Goal: Task Accomplishment & Management: Use online tool/utility

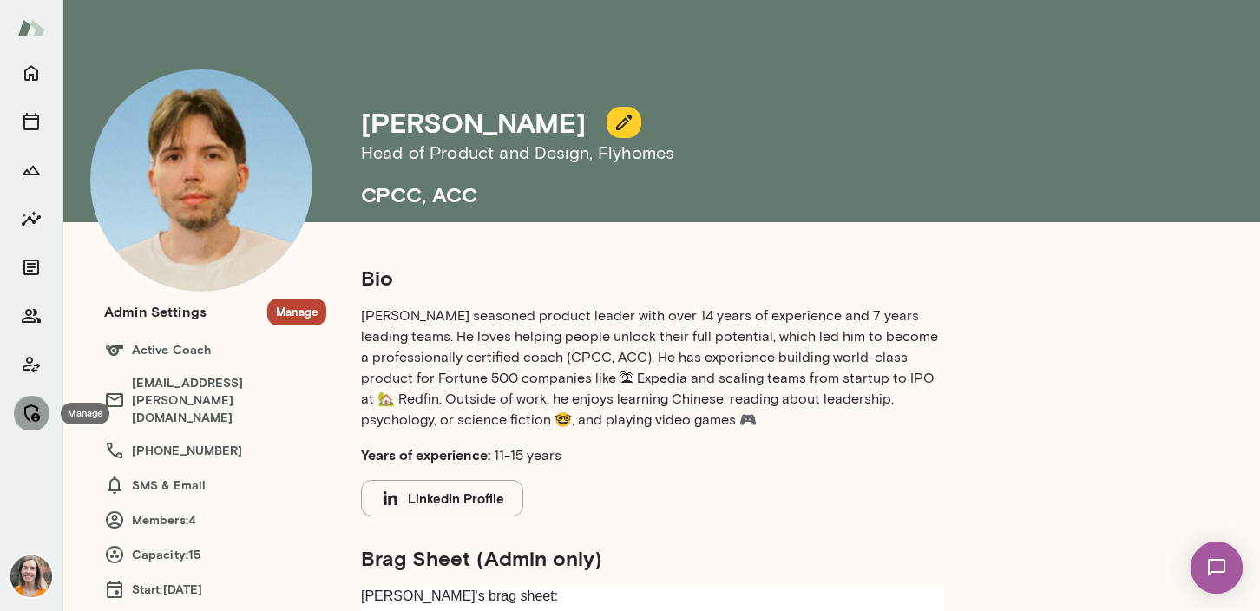
click at [28, 410] on icon "Manage" at bounding box center [31, 413] width 21 height 21
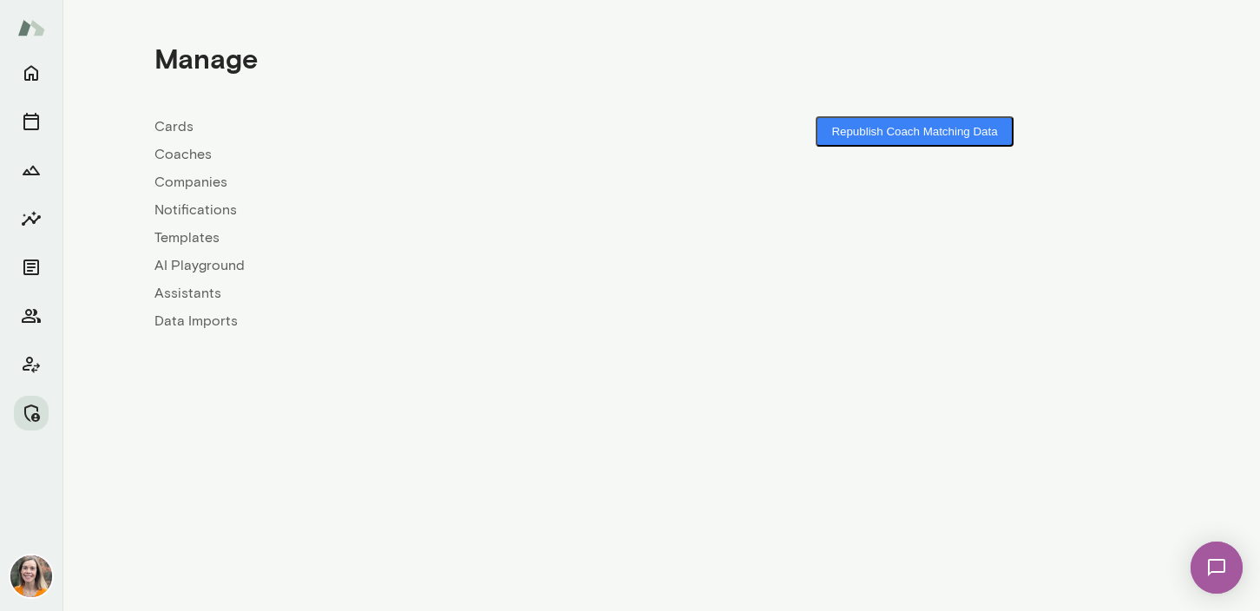
click at [179, 151] on link "Coaches" at bounding box center [407, 154] width 507 height 21
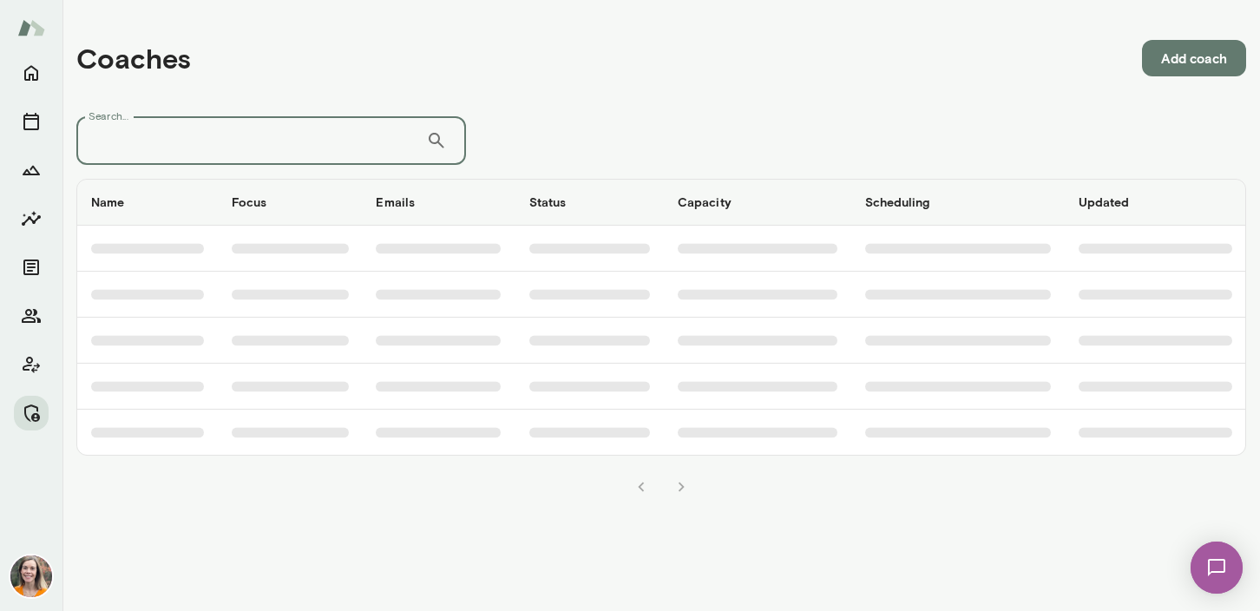
click at [237, 145] on input "Search..." at bounding box center [251, 140] width 350 height 49
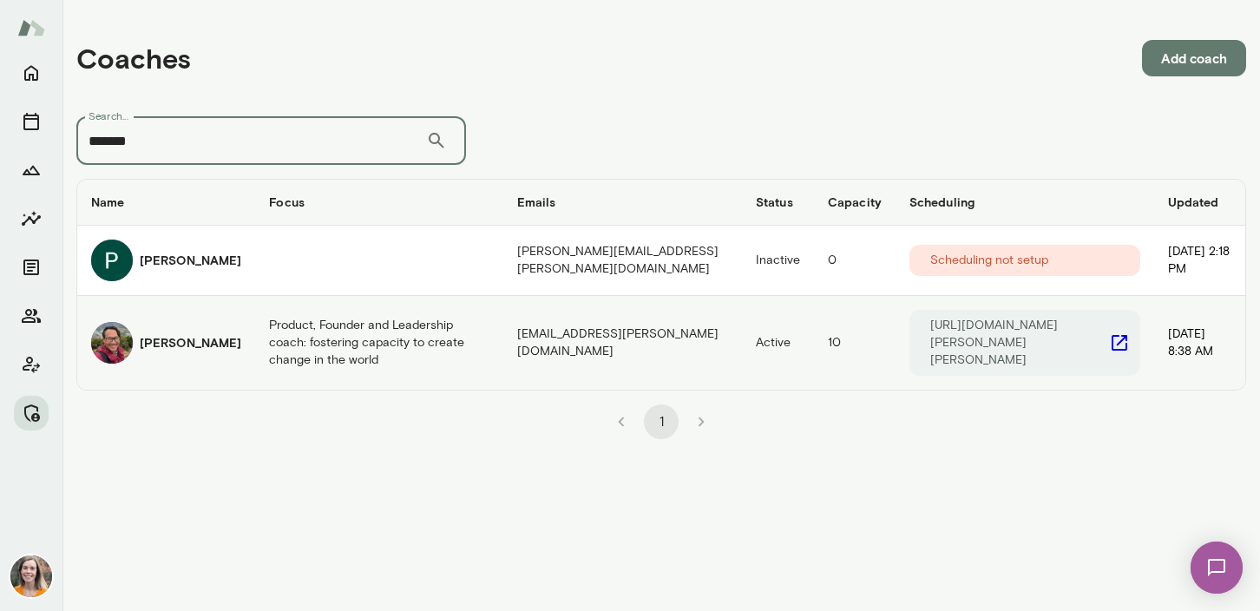
type input "*******"
click at [176, 337] on h6 "[PERSON_NAME]" at bounding box center [191, 342] width 102 height 17
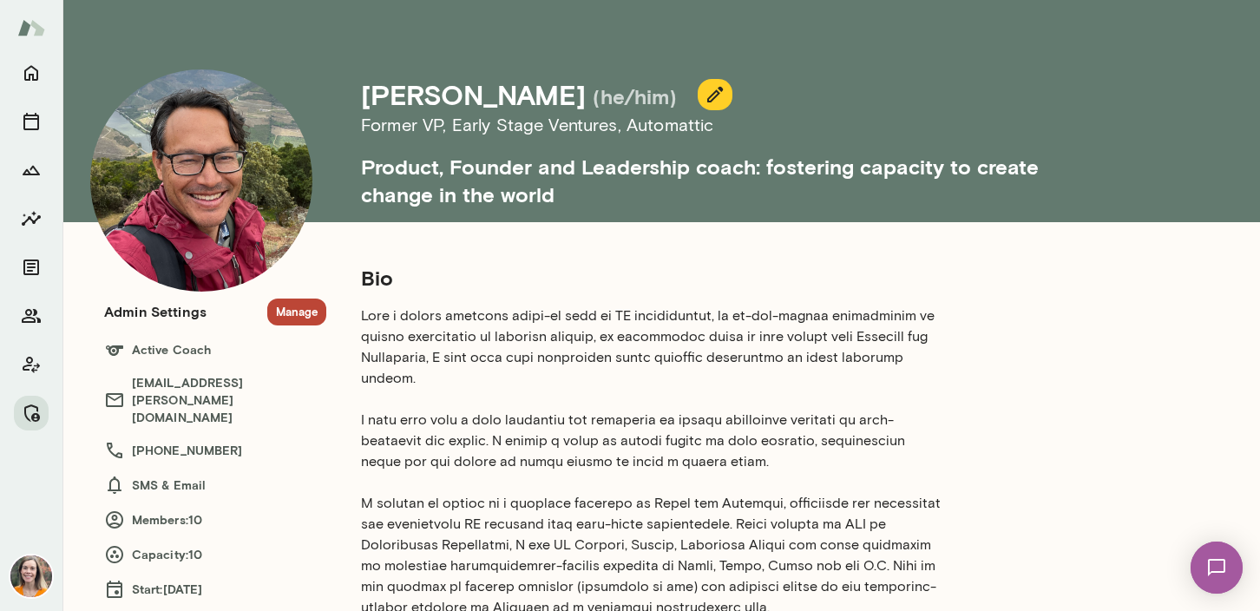
click at [294, 307] on button "Manage" at bounding box center [296, 311] width 59 height 27
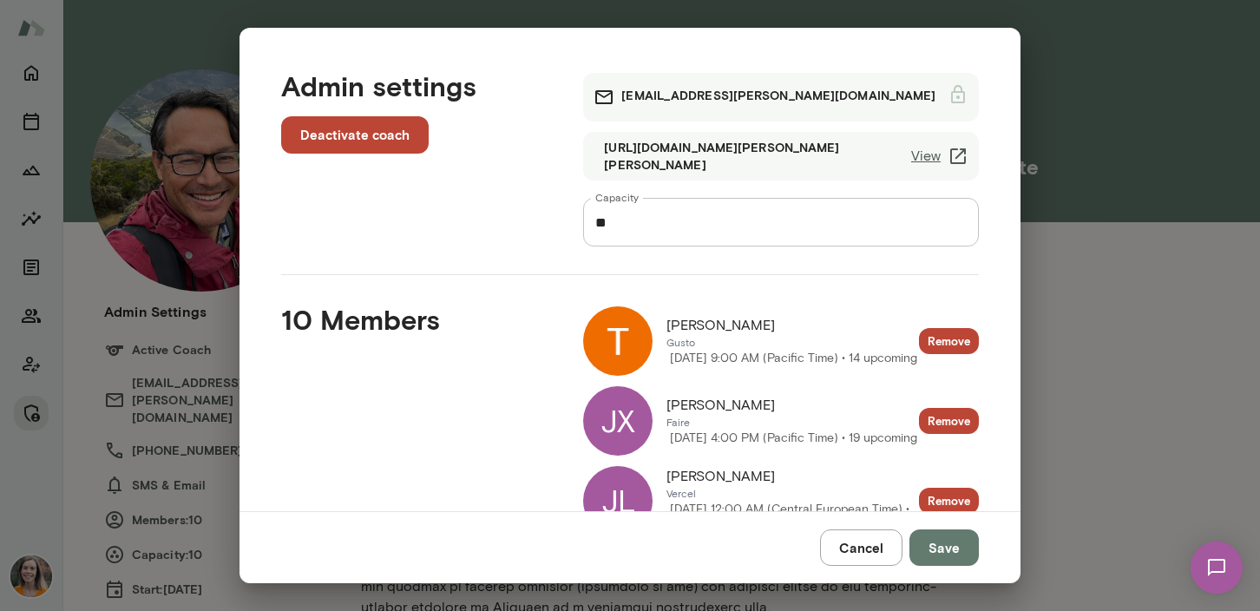
click at [862, 544] on button "Cancel" at bounding box center [861, 547] width 82 height 36
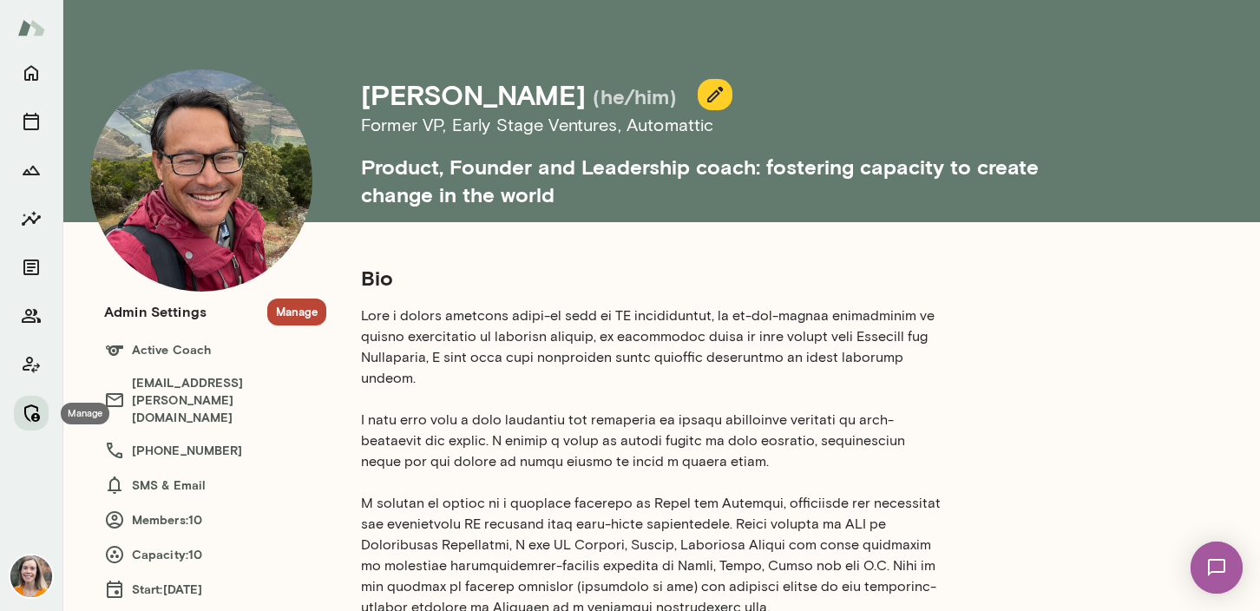
click at [29, 412] on icon "Manage" at bounding box center [31, 413] width 21 height 21
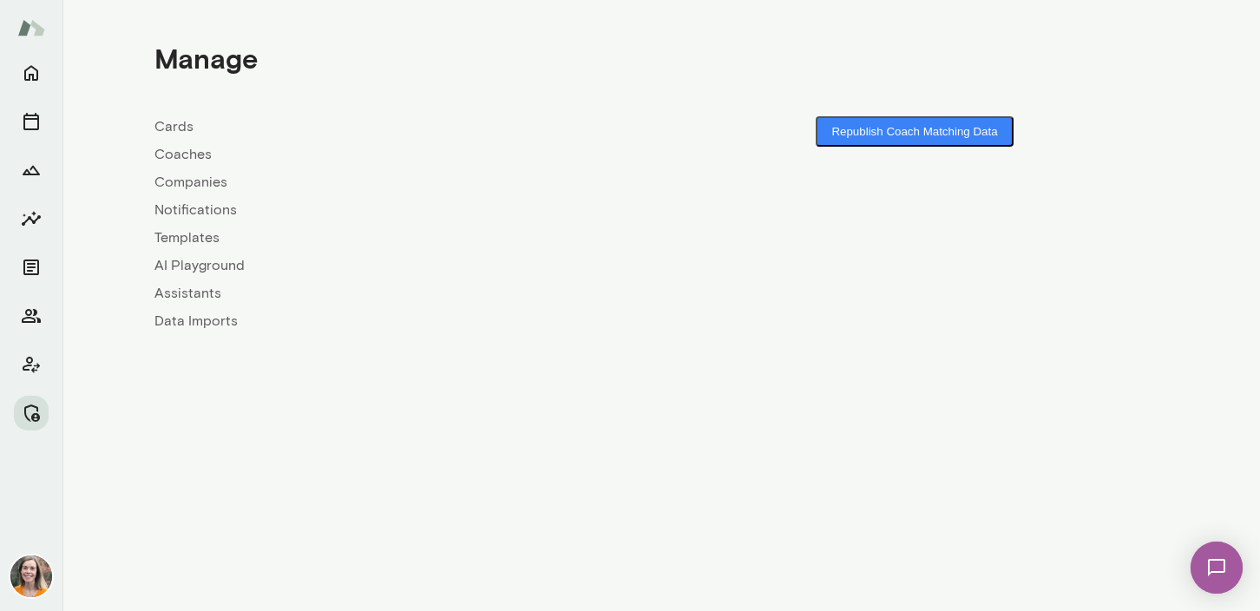
click at [181, 155] on link "Coaches" at bounding box center [407, 154] width 507 height 21
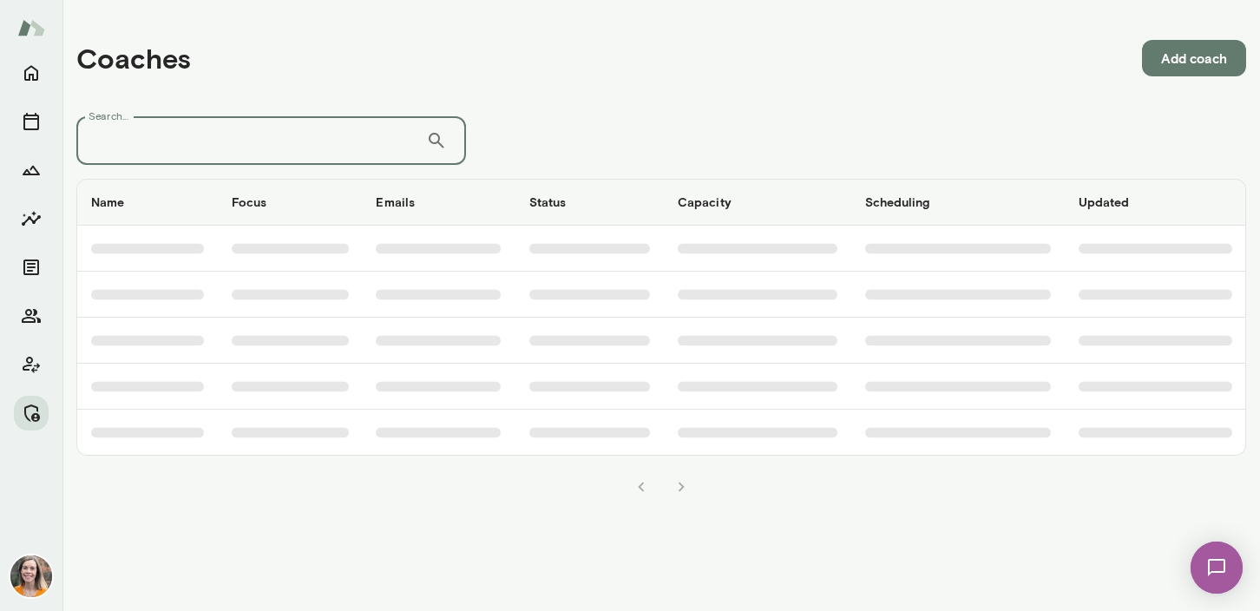
click at [195, 134] on input "Search..." at bounding box center [251, 140] width 350 height 49
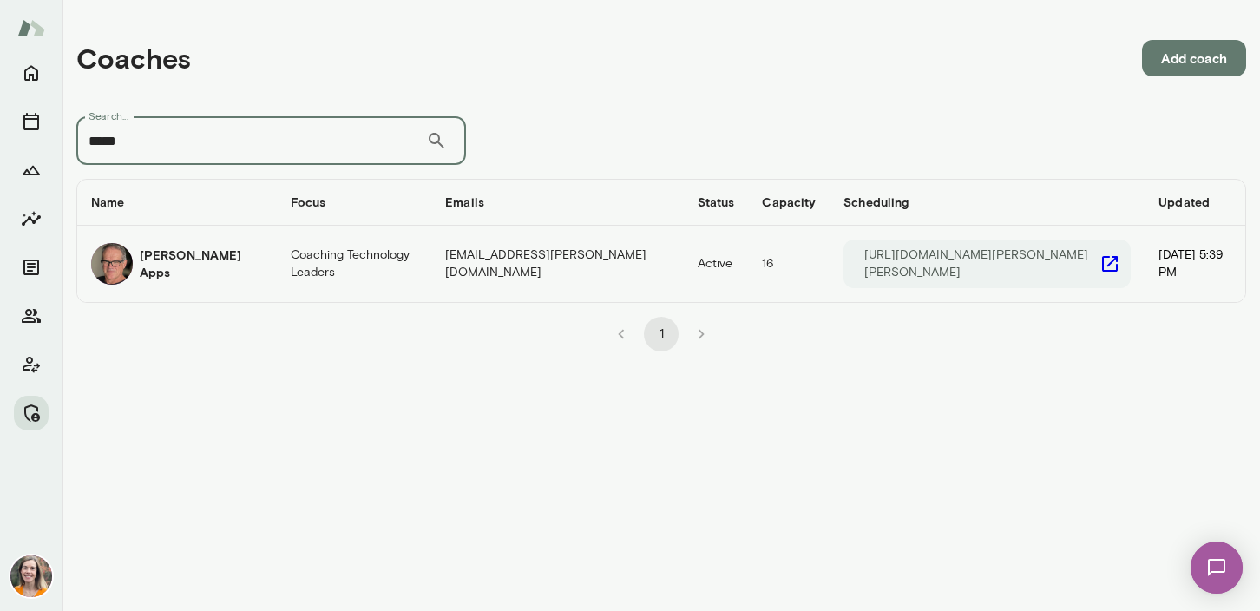
type input "*****"
click at [191, 256] on h6 "[PERSON_NAME] Apps" at bounding box center [201, 263] width 123 height 35
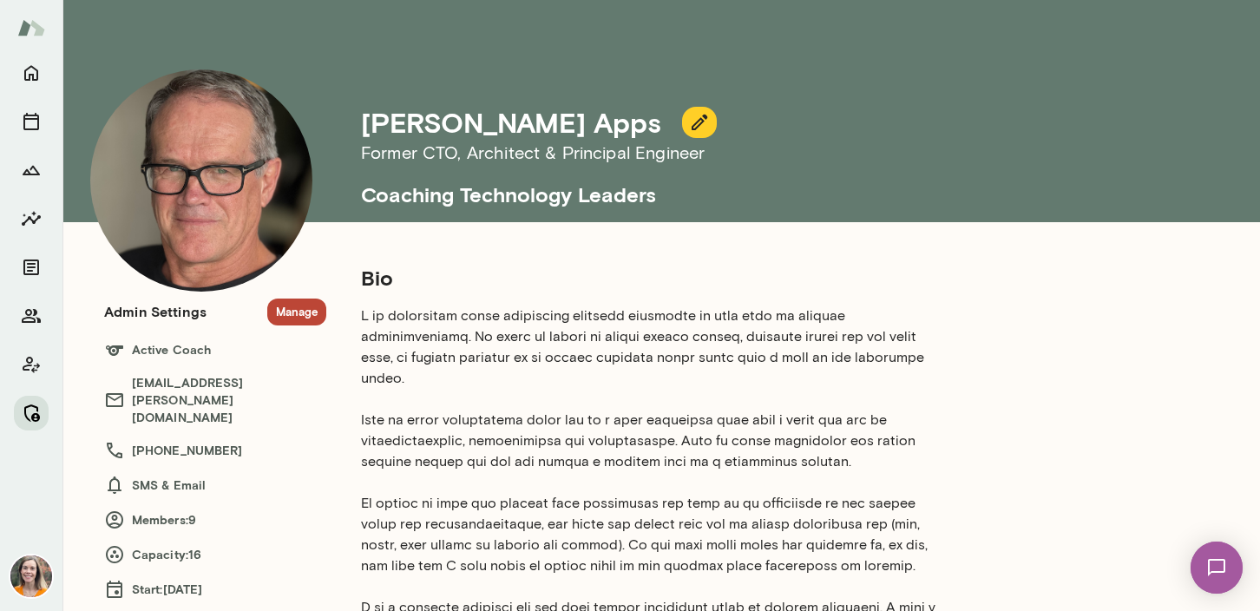
click at [30, 417] on icon "Manage" at bounding box center [31, 413] width 21 height 21
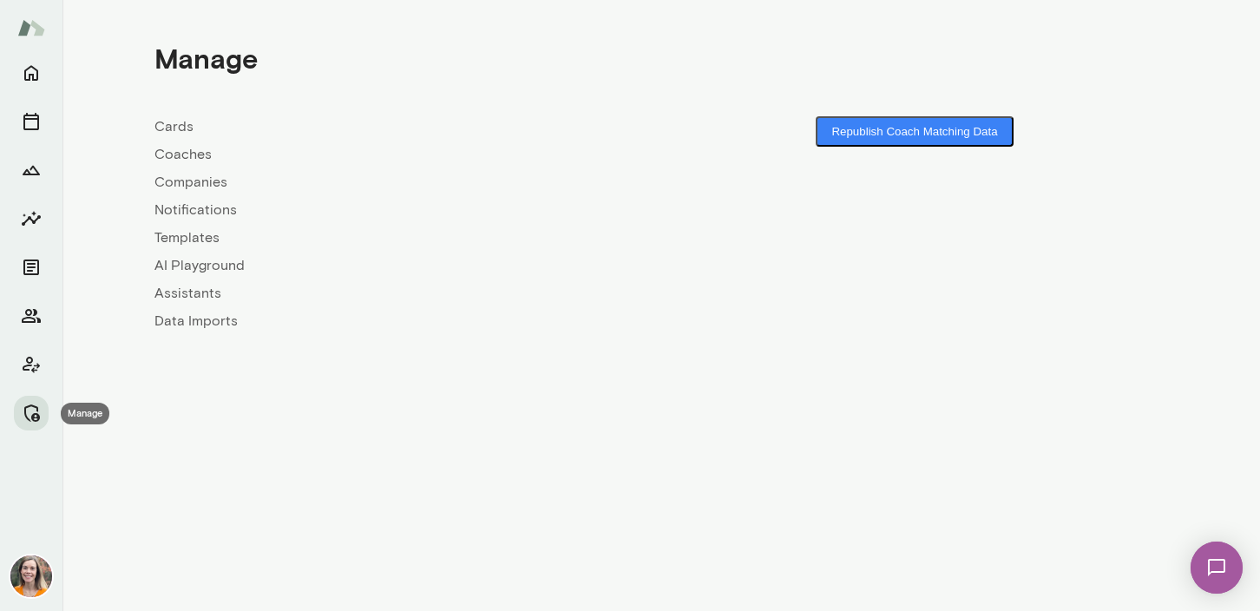
click at [180, 151] on link "Coaches" at bounding box center [407, 154] width 507 height 21
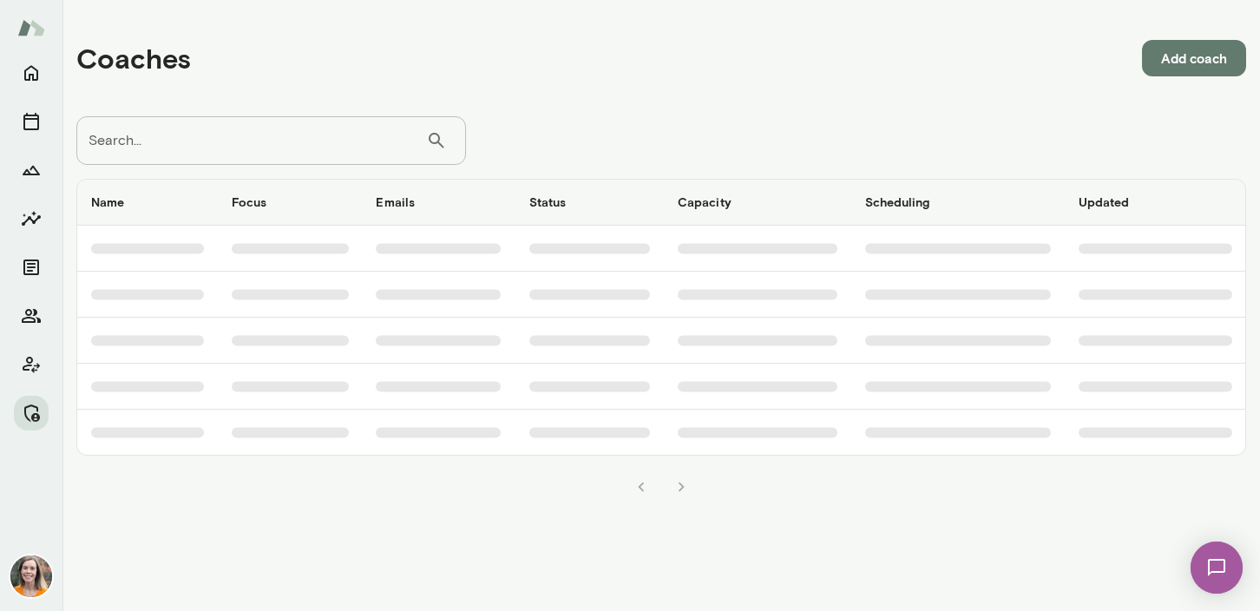
click at [173, 141] on input "Search..." at bounding box center [251, 140] width 350 height 49
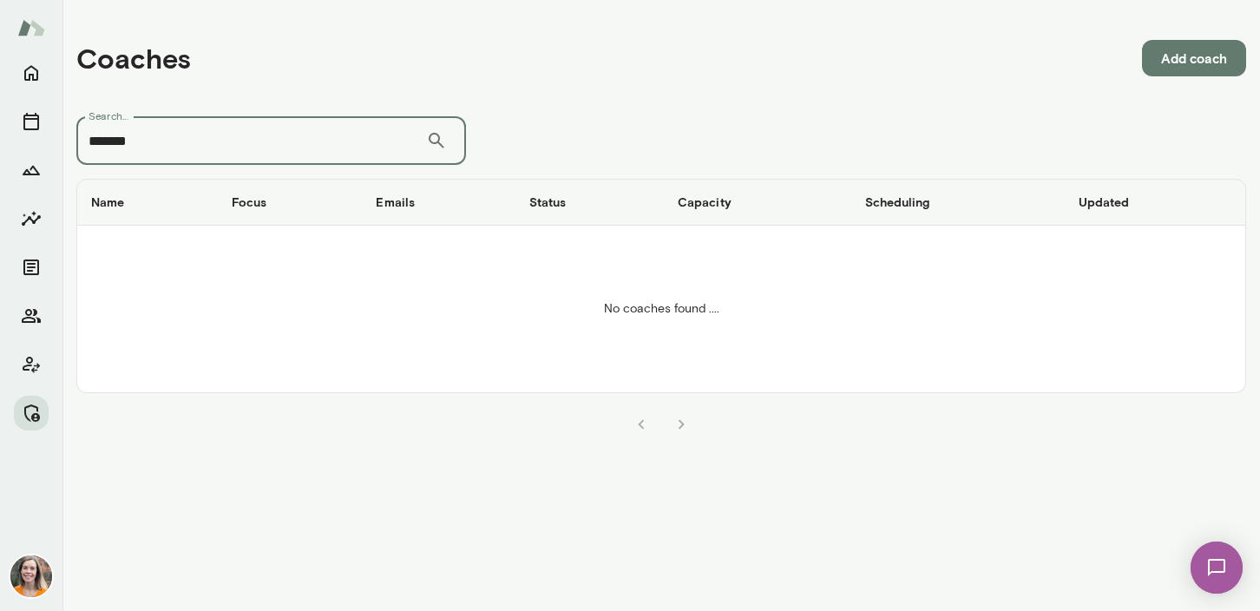
type input "*******"
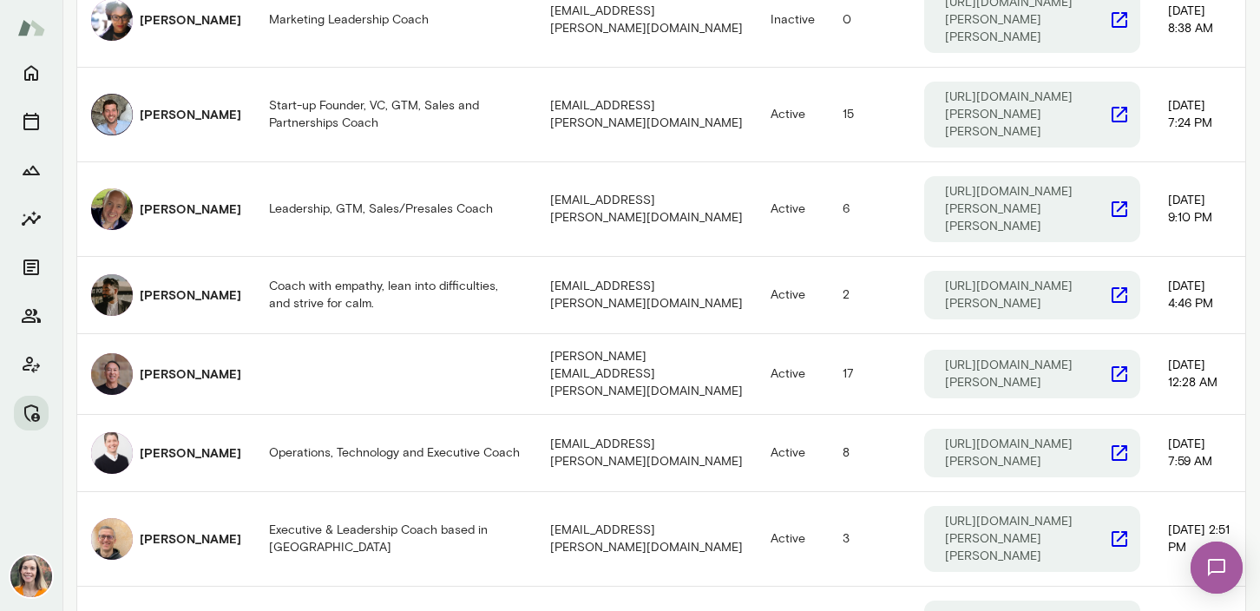
scroll to position [1229, 0]
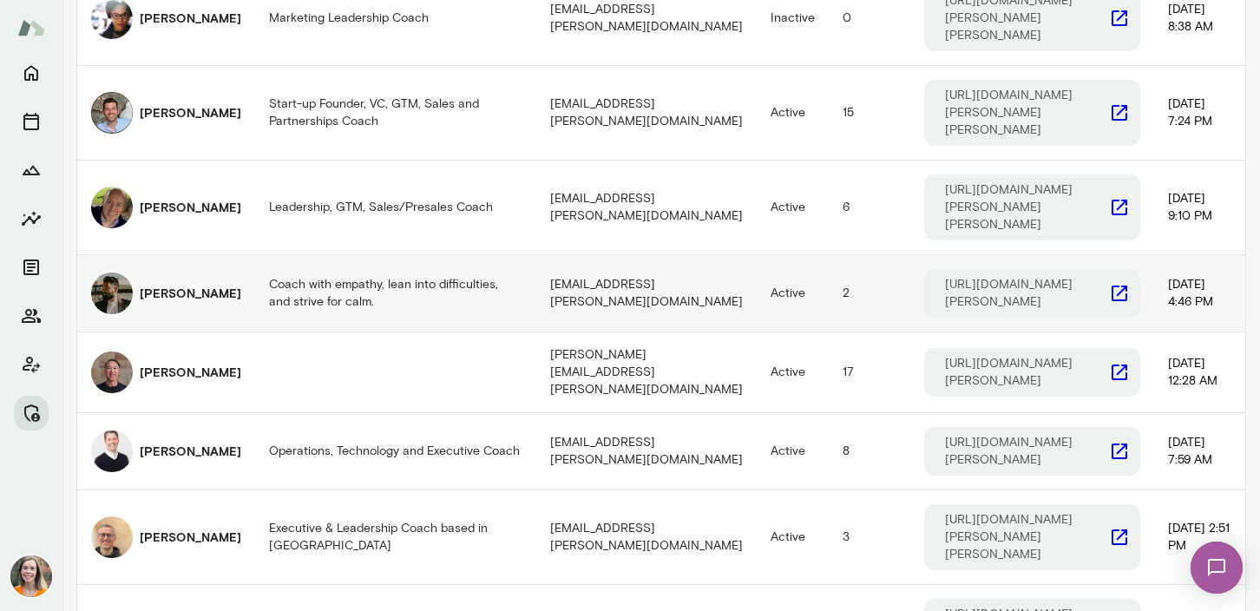
click at [324, 255] on td "Coach with empathy, lean into difficulties, and strive for calm." at bounding box center [395, 293] width 281 height 77
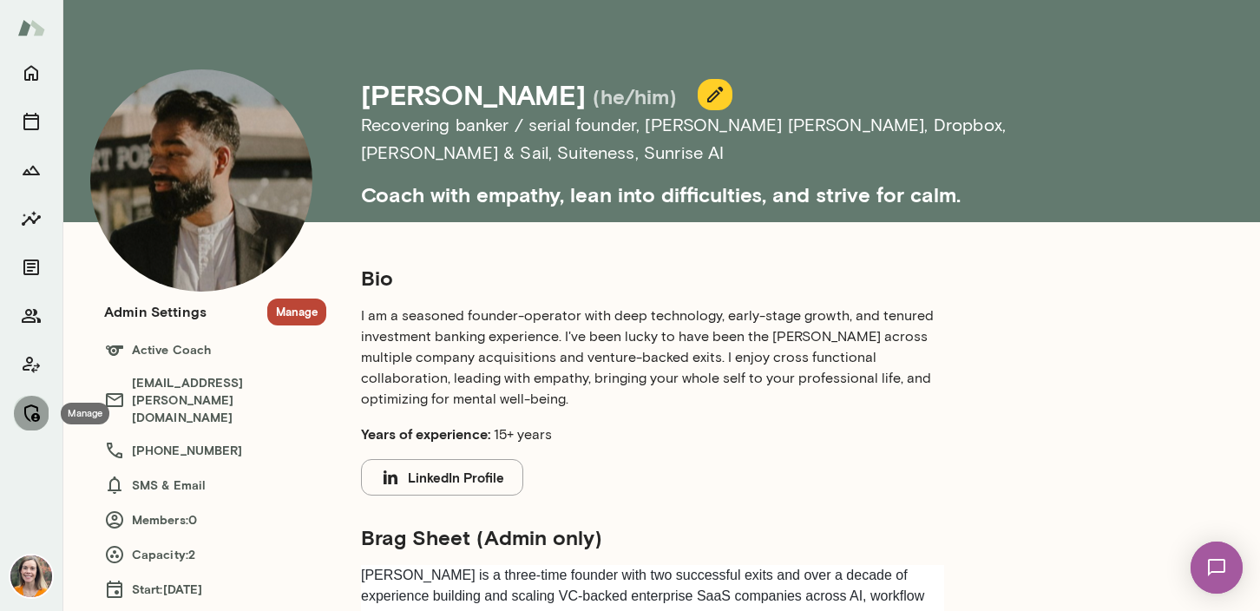
click at [31, 407] on icon "Manage" at bounding box center [31, 413] width 21 height 21
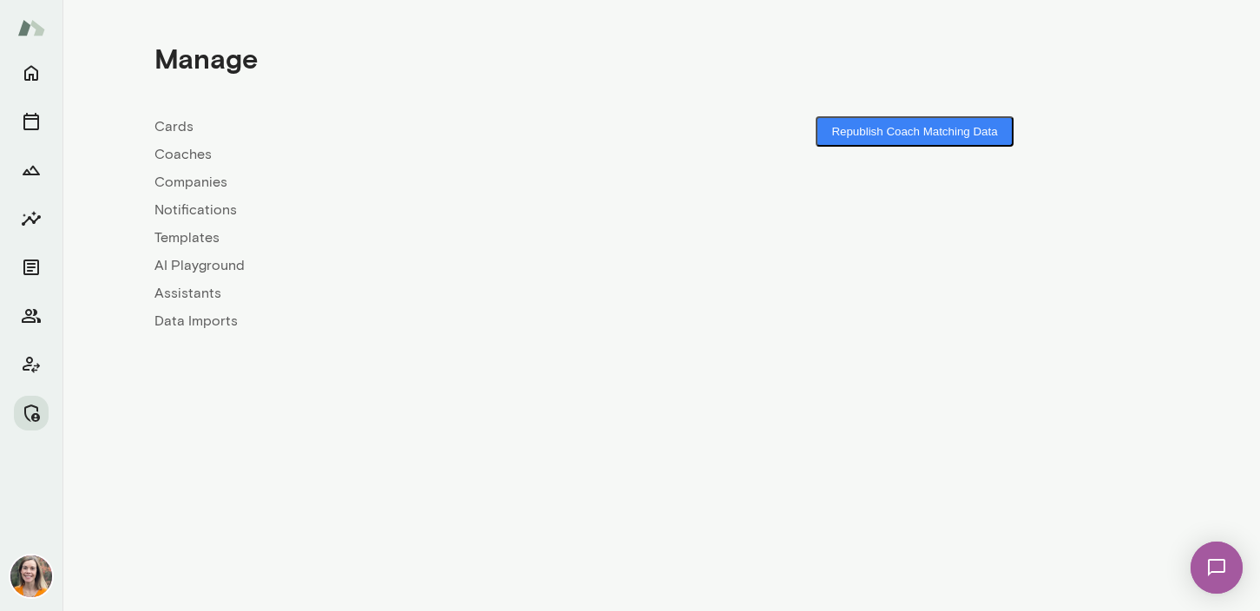
click at [184, 160] on link "Coaches" at bounding box center [407, 154] width 507 height 21
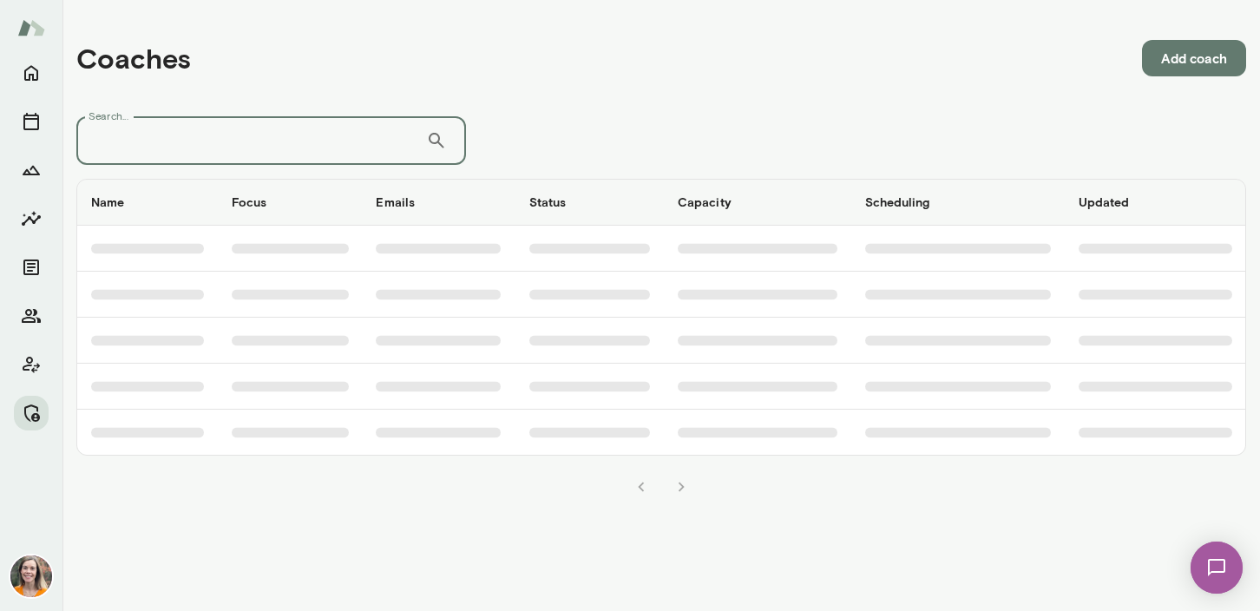
click at [214, 149] on input "Search..." at bounding box center [251, 140] width 350 height 49
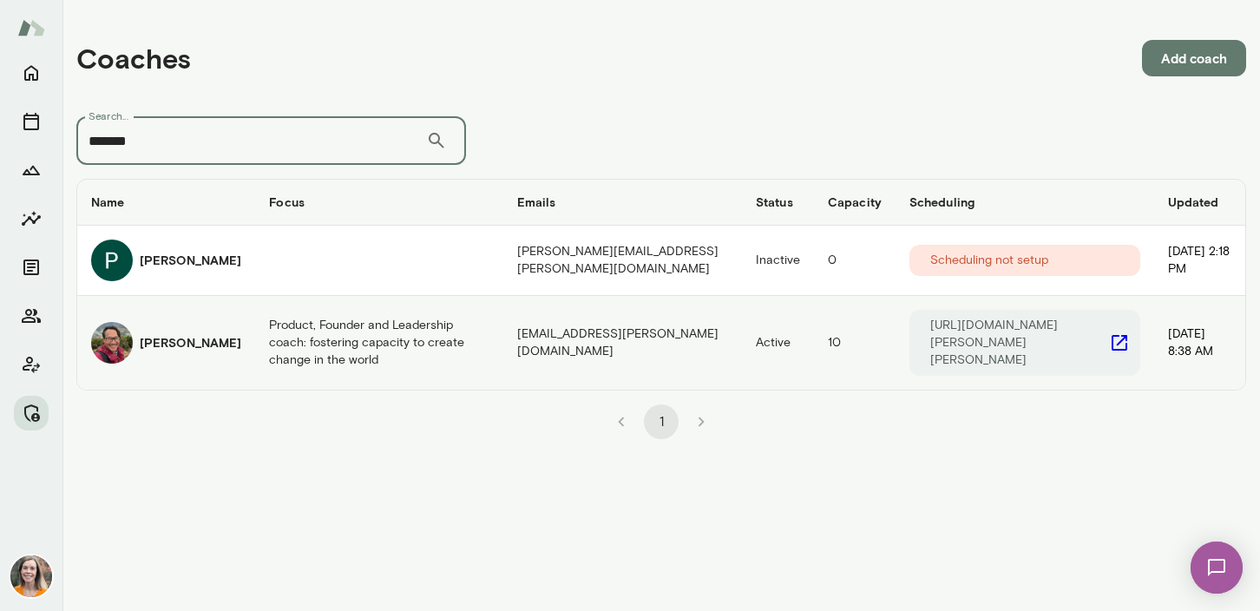
type input "*******"
click at [191, 337] on h6 "[PERSON_NAME]" at bounding box center [191, 342] width 102 height 17
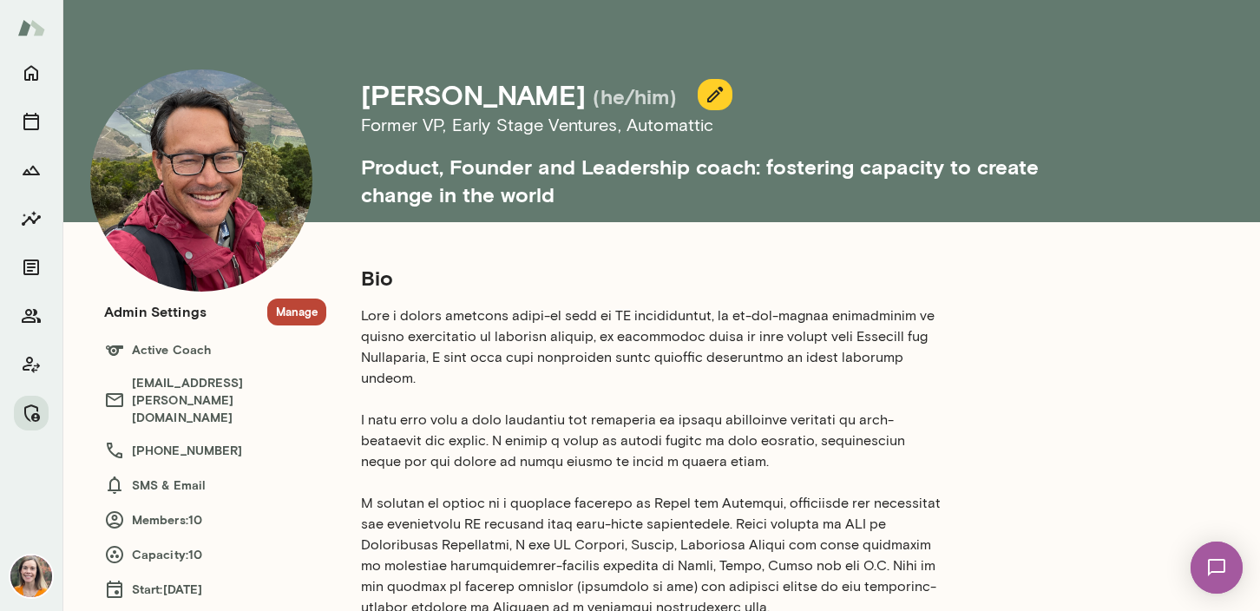
click at [300, 311] on button "Manage" at bounding box center [296, 311] width 59 height 27
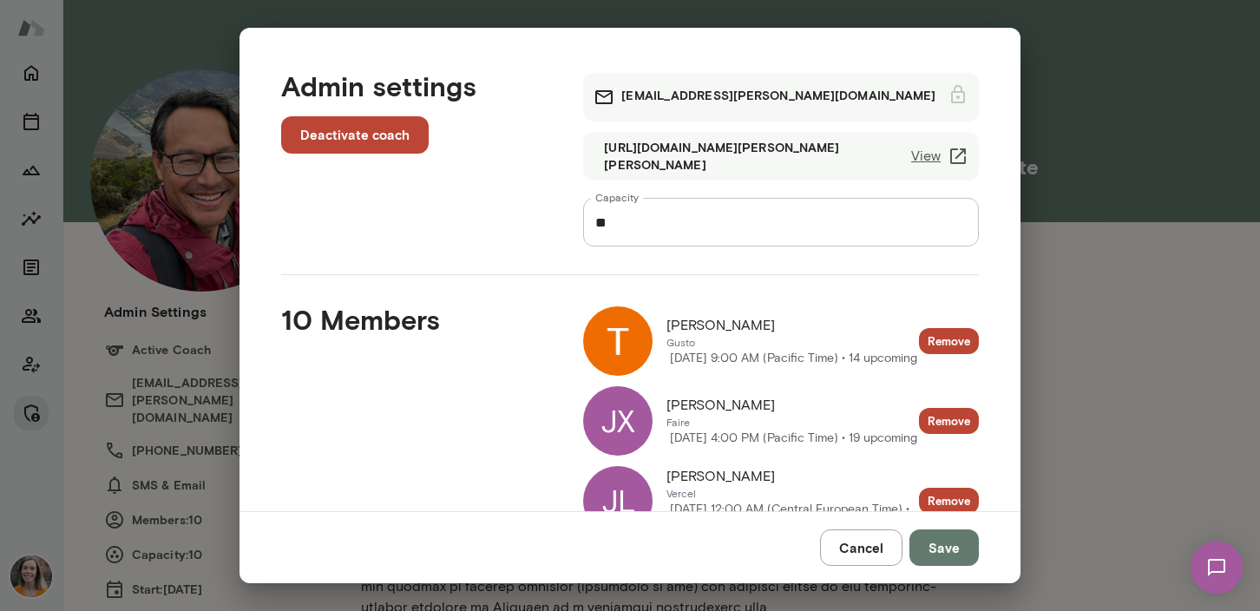
click at [869, 546] on button "Cancel" at bounding box center [861, 547] width 82 height 36
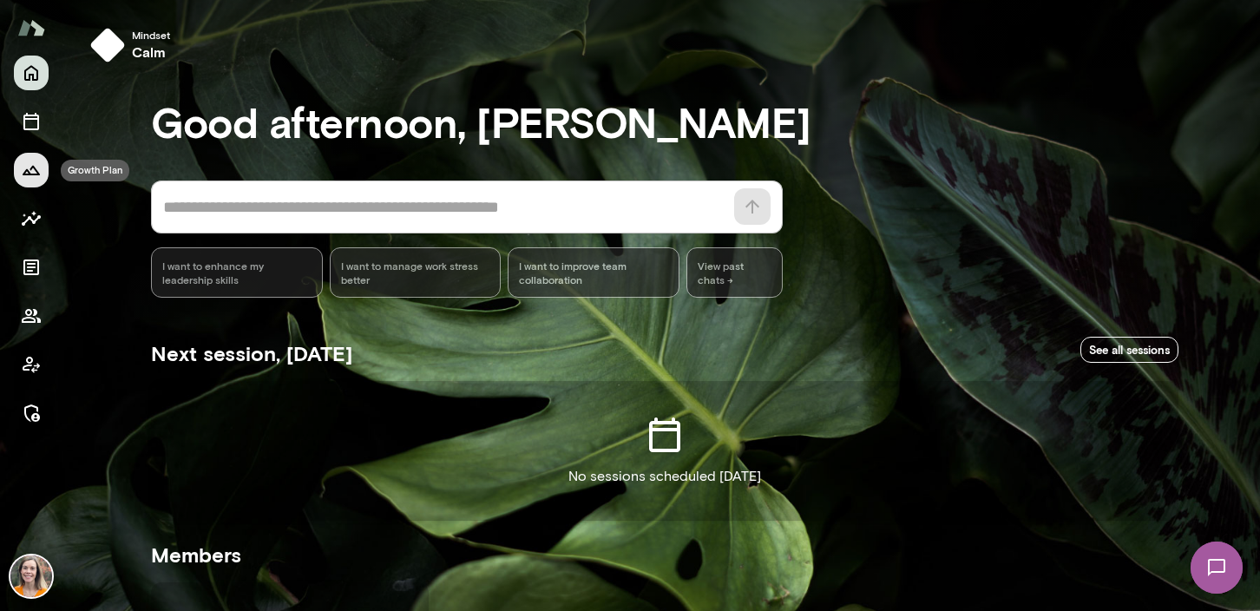
click at [29, 169] on icon "Growth Plan" at bounding box center [31, 170] width 21 height 21
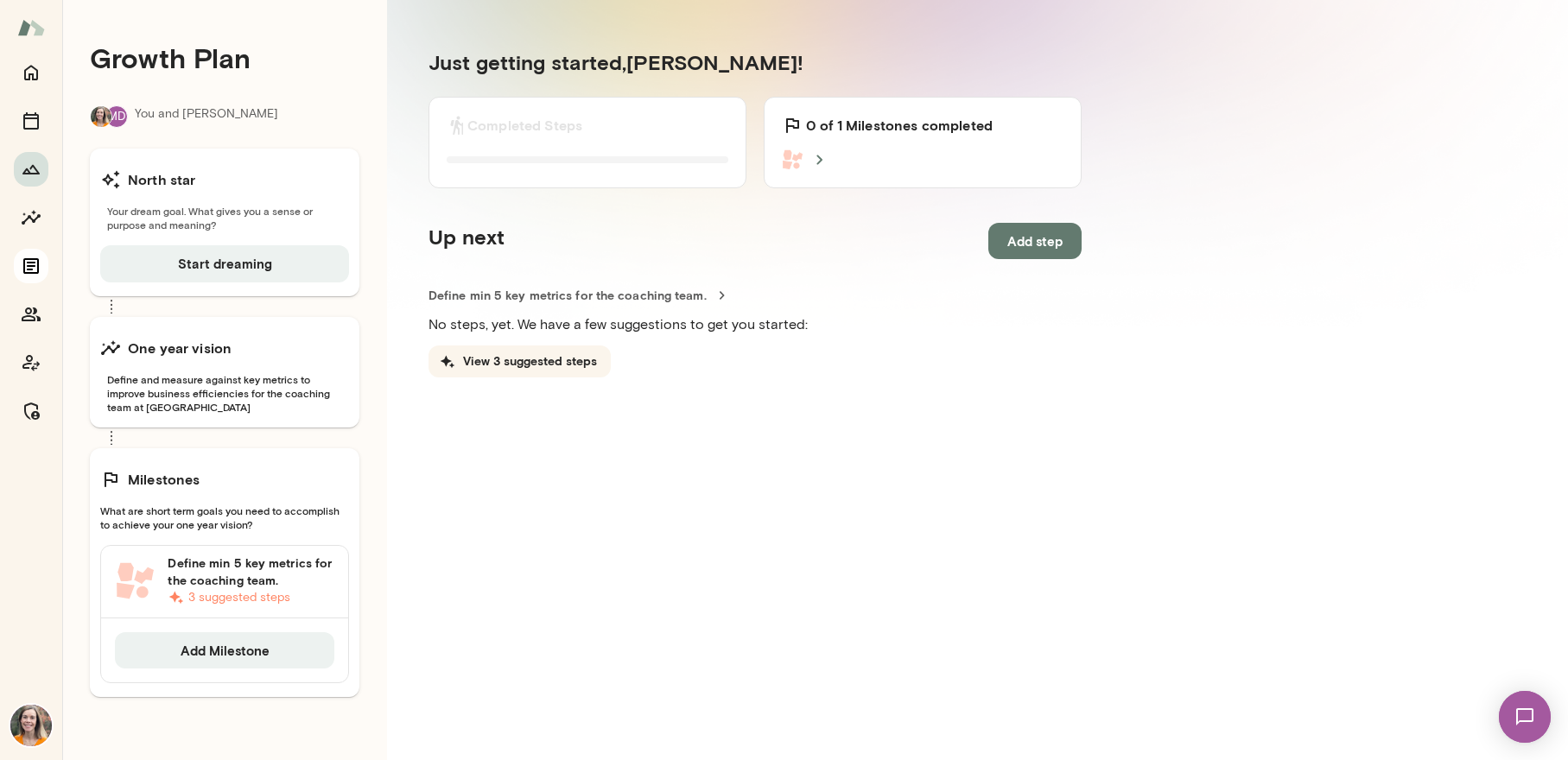
click at [28, 264] on icon "Documents" at bounding box center [31, 266] width 21 height 21
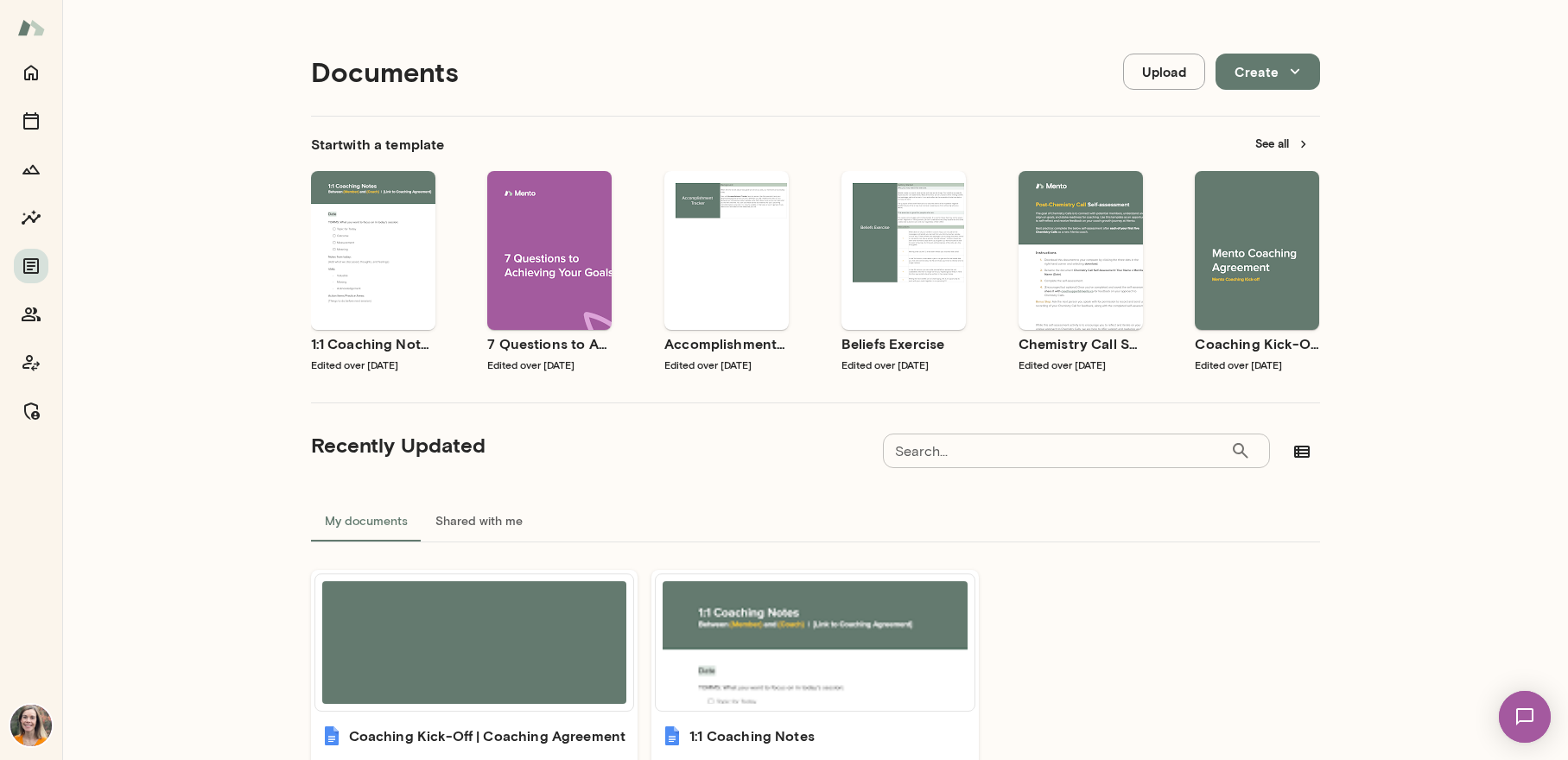
click at [388, 270] on span "Preview" at bounding box center [382, 265] width 39 height 14
